Goal: Task Accomplishment & Management: Manage account settings

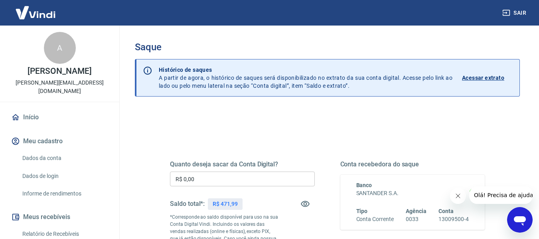
click at [206, 178] on input "R$ 0,00" at bounding box center [242, 178] width 145 height 15
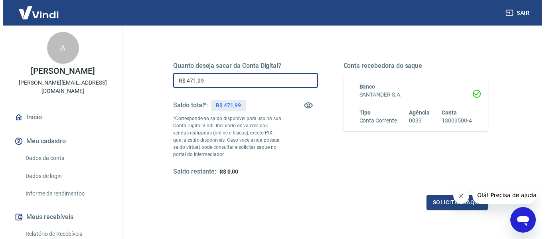
scroll to position [120, 0]
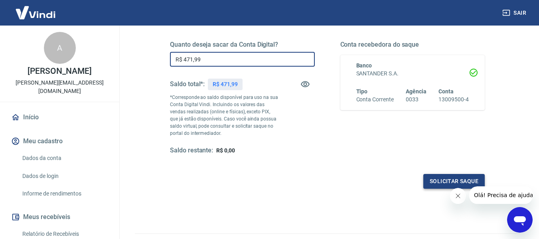
type input "R$ 471,99"
click at [443, 184] on button "Solicitar saque" at bounding box center [453, 181] width 61 height 15
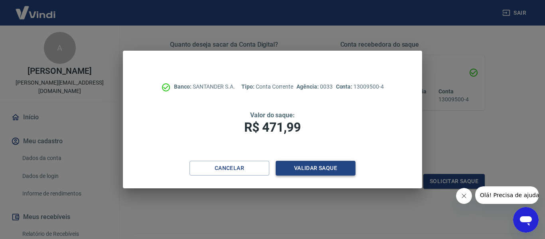
click at [306, 171] on button "Validar saque" at bounding box center [316, 168] width 80 height 15
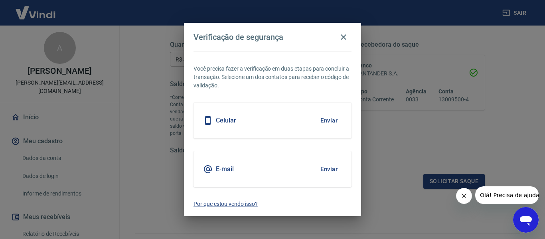
click at [288, 122] on div "Celular Enviar" at bounding box center [272, 120] width 158 height 36
click at [323, 122] on button "Enviar" at bounding box center [329, 120] width 26 height 17
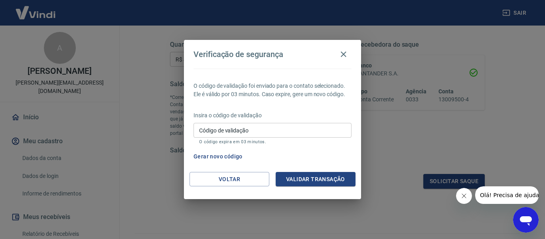
click at [313, 134] on input "Código de validação" at bounding box center [272, 130] width 158 height 15
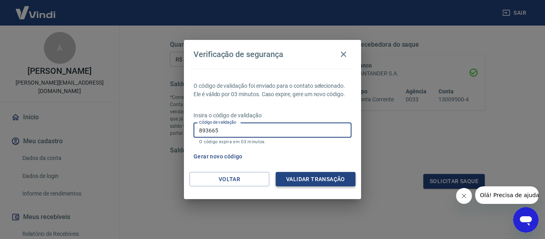
type input "893665"
click at [315, 176] on button "Validar transação" at bounding box center [316, 179] width 80 height 15
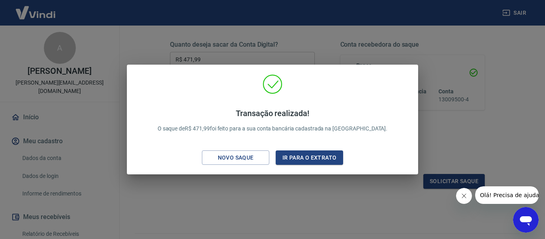
click at [447, 134] on div "Transação realizada! O saque de R$ 471,99 foi feito para a sua conta bancária c…" at bounding box center [272, 119] width 545 height 239
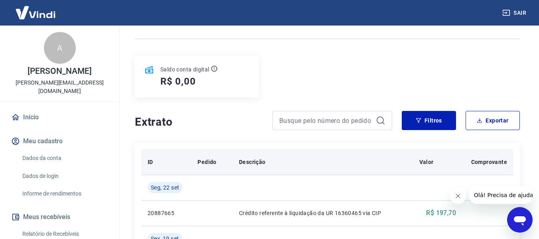
scroll to position [80, 0]
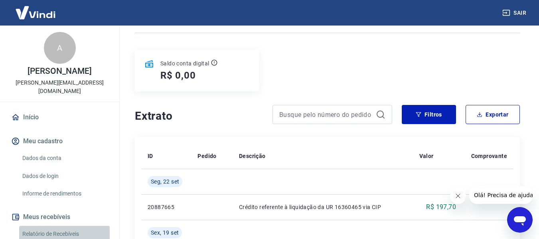
click at [76, 226] on link "Relatório de Recebíveis" at bounding box center [64, 234] width 91 height 16
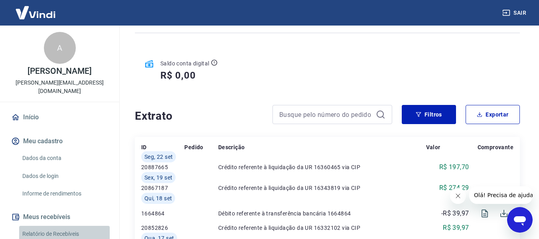
scroll to position [41, 0]
